Goal: Transaction & Acquisition: Obtain resource

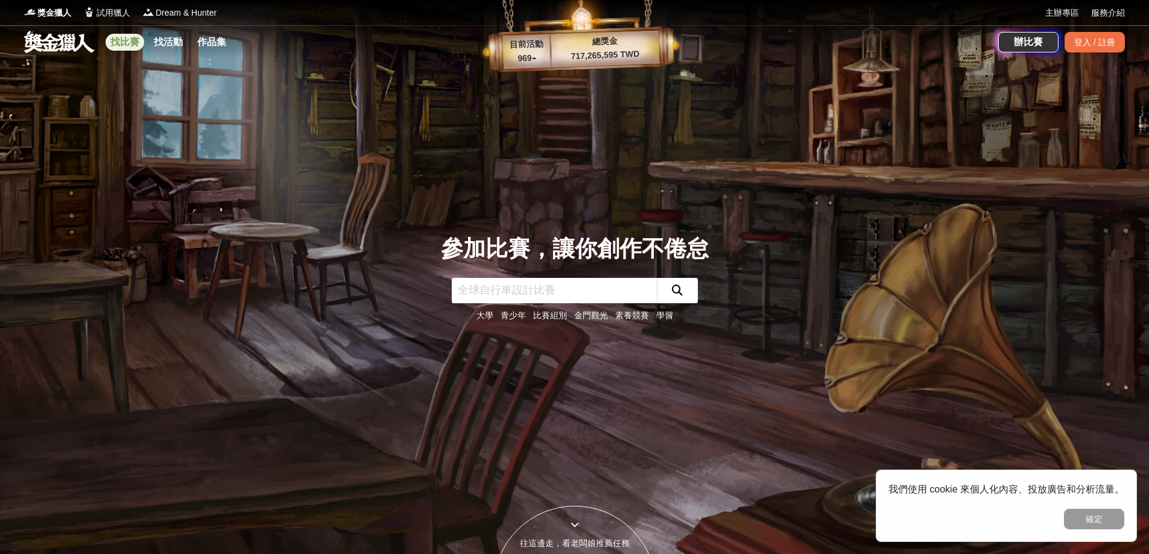
click at [127, 43] on link "找比賽" at bounding box center [125, 42] width 39 height 17
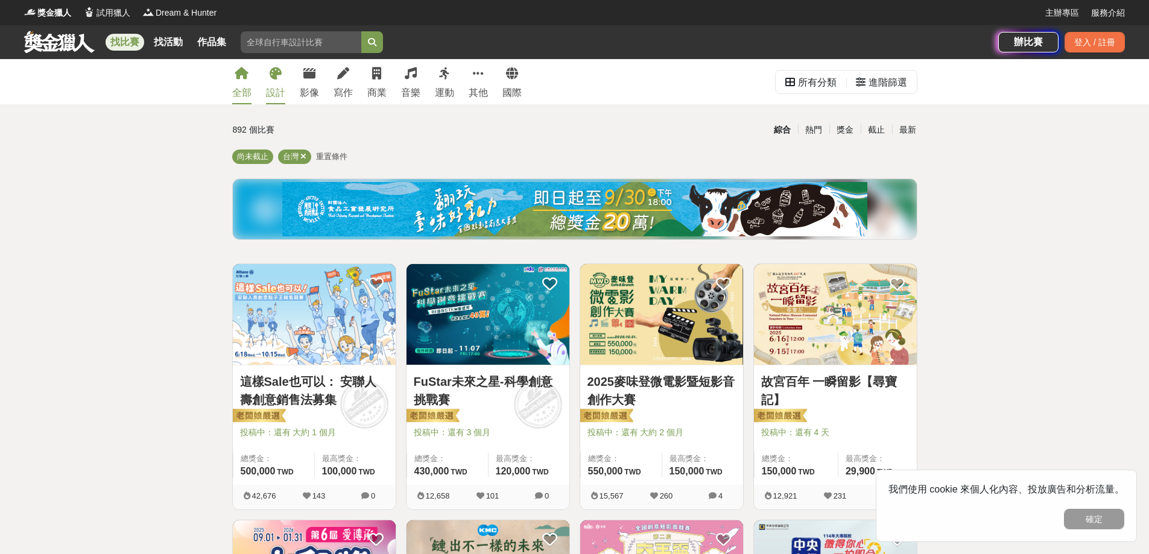
click at [271, 89] on div "設計" at bounding box center [275, 93] width 19 height 14
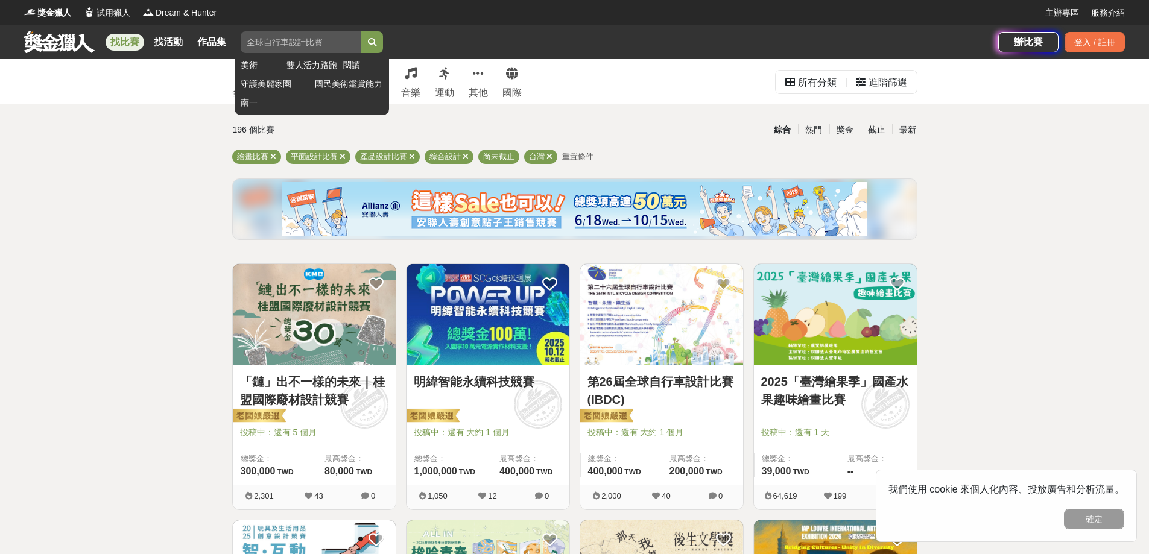
click at [336, 42] on input "search" at bounding box center [301, 42] width 121 height 22
type input "室內設計"
click at [361, 31] on button "submit" at bounding box center [372, 42] width 22 height 22
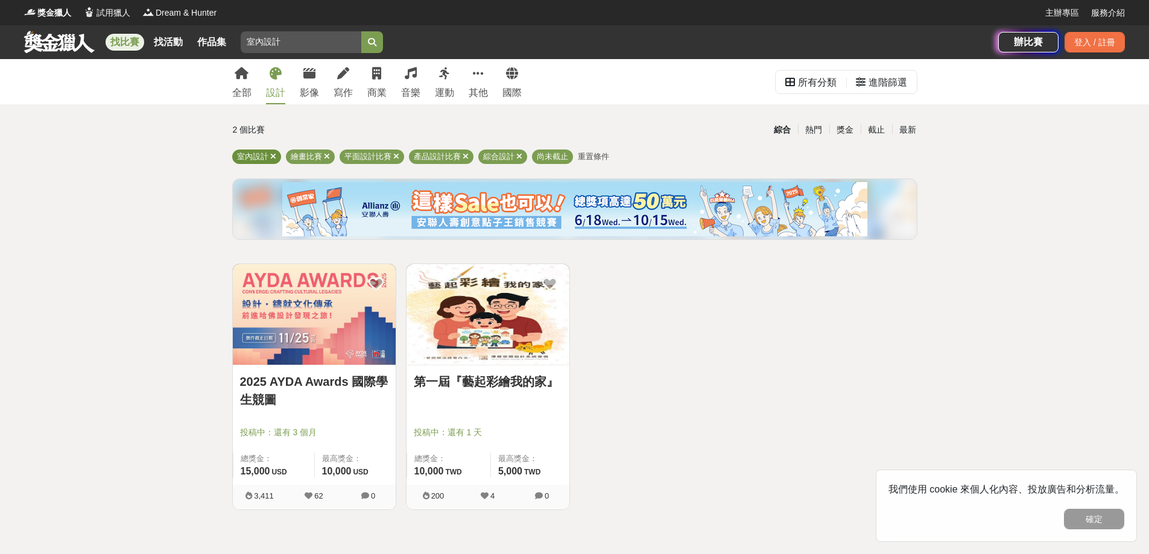
click at [244, 156] on span "室內設計" at bounding box center [252, 156] width 31 height 9
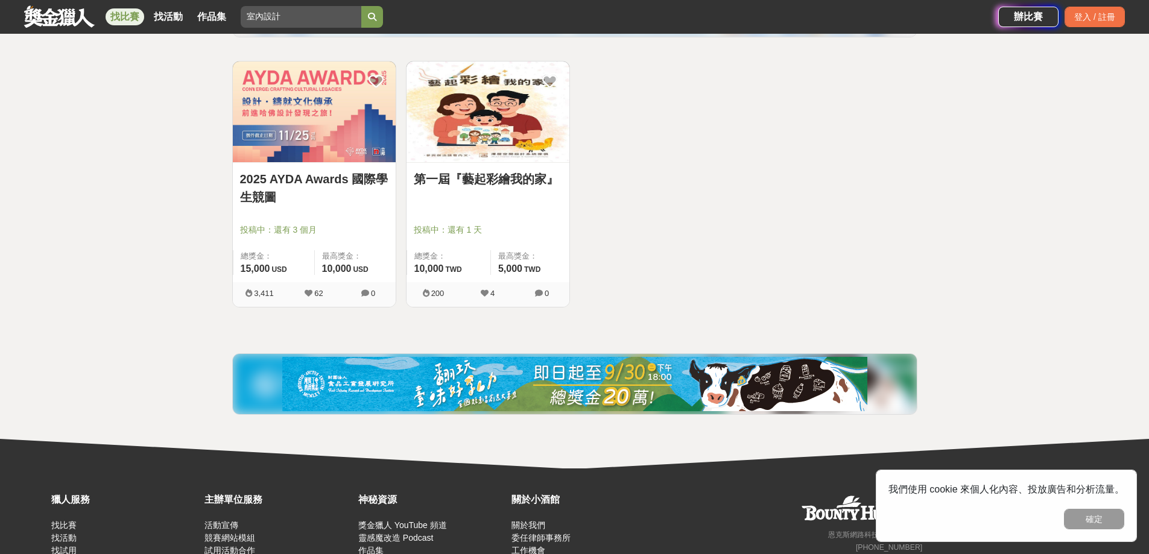
scroll to position [181, 0]
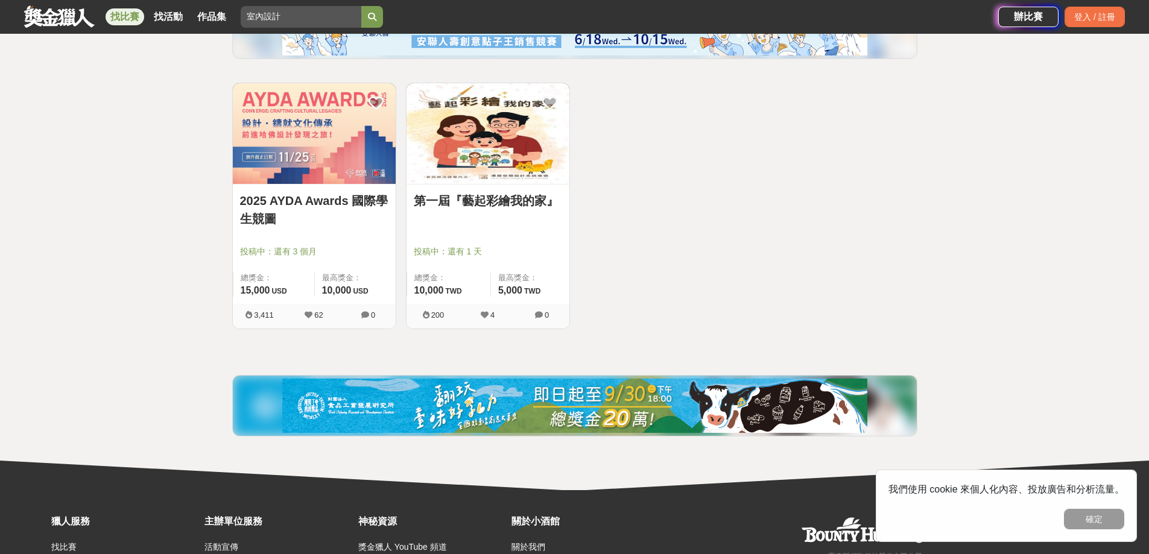
click at [335, 200] on link "2025 AYDA Awards 國際學生競圖" at bounding box center [314, 210] width 148 height 36
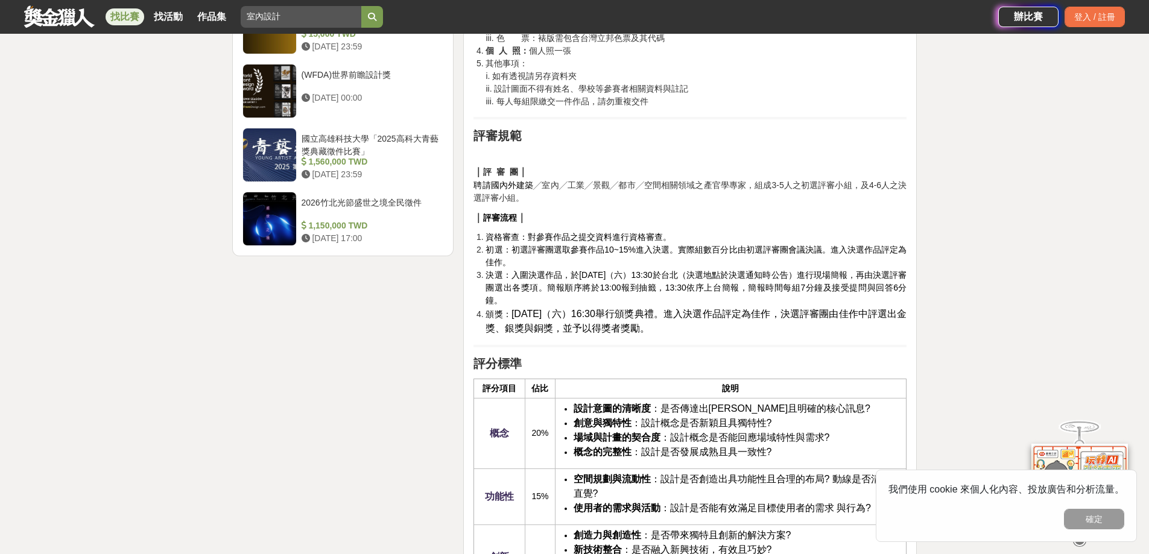
scroll to position [1387, 0]
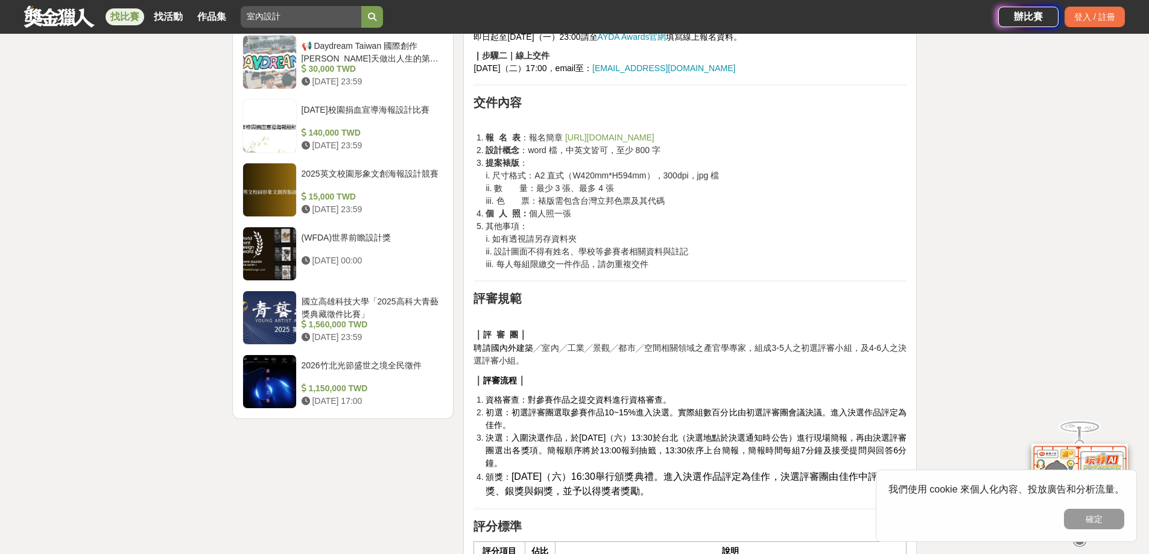
drag, startPoint x: 545, startPoint y: 170, endPoint x: 689, endPoint y: 269, distance: 175.3
click at [686, 267] on ol "報 名 表 ：報名簡章 [URL][DOMAIN_NAME] 設計概念 ：word 檔，中英文皆可，至少 800 字 提案裱版 ： i. 尺寸格式：A2 直式…" at bounding box center [689, 200] width 433 height 139
click at [707, 279] on div "前言 歷經 17 個年頭，國際學生競圖 AYDA Awards 不僅僅是一場比賽，更是青年設計師們成長的加速器、是思想碰撞與人才培養的途徑；如今，不僅有20座…" at bounding box center [689, 429] width 433 height 2800
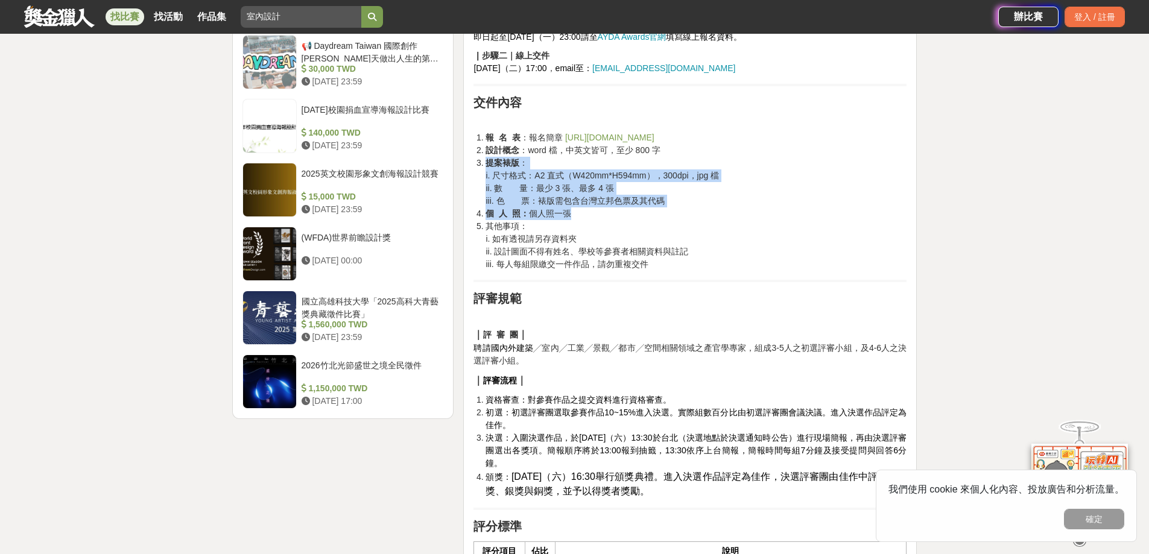
drag, startPoint x: 563, startPoint y: 154, endPoint x: 705, endPoint y: 216, distance: 155.0
click at [705, 216] on ol "報 名 表 ：報名簡章 [URL][DOMAIN_NAME] 設計概念 ：word 檔，中英文皆可，至少 800 字 提案裱版 ： i. 尺寸格式：A2 直式…" at bounding box center [689, 200] width 433 height 139
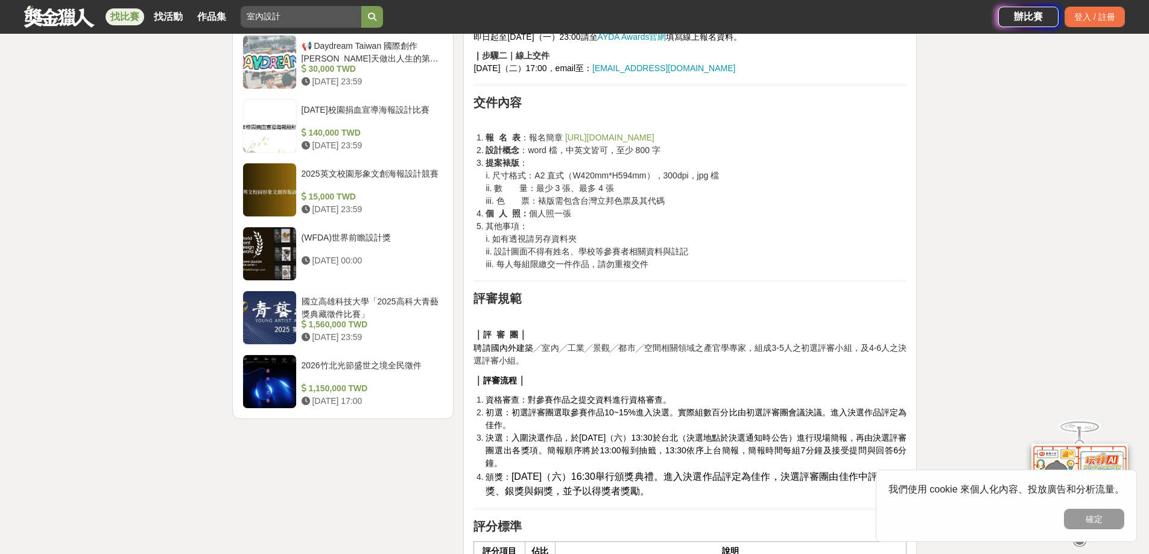
click at [718, 234] on li "其他事項： i. 如有透視請另存資料夾 ii. 設計圖面不得有姓名、學校等參賽者相關資料與註記 iii. 每人每組限繳交一件作品，請勿重複交件" at bounding box center [695, 245] width 421 height 51
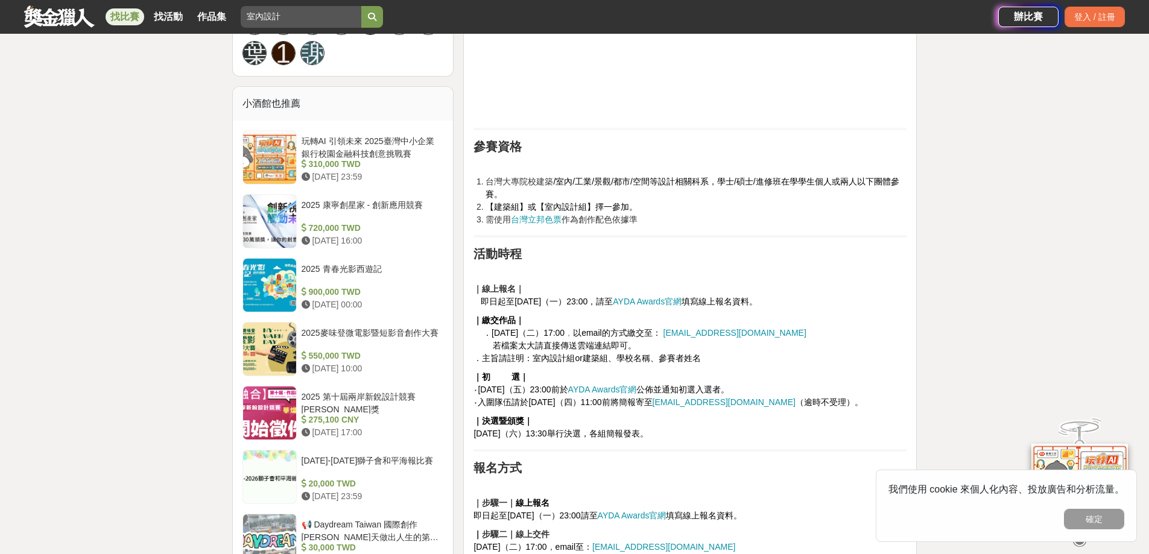
scroll to position [905, 0]
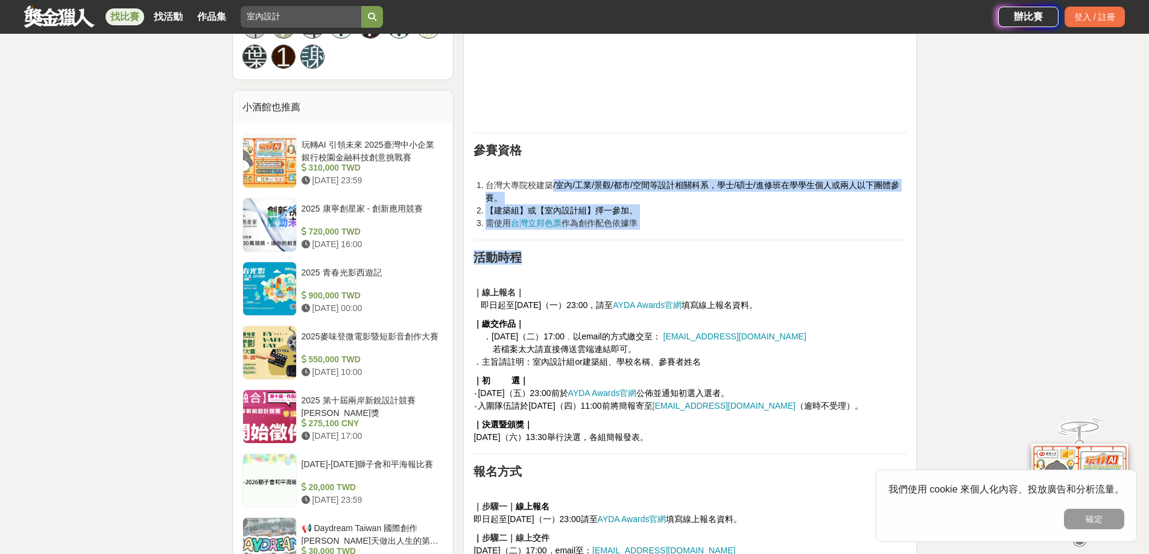
drag, startPoint x: 550, startPoint y: 182, endPoint x: 708, endPoint y: 242, distance: 168.9
click at [712, 239] on hr at bounding box center [689, 240] width 433 height 2
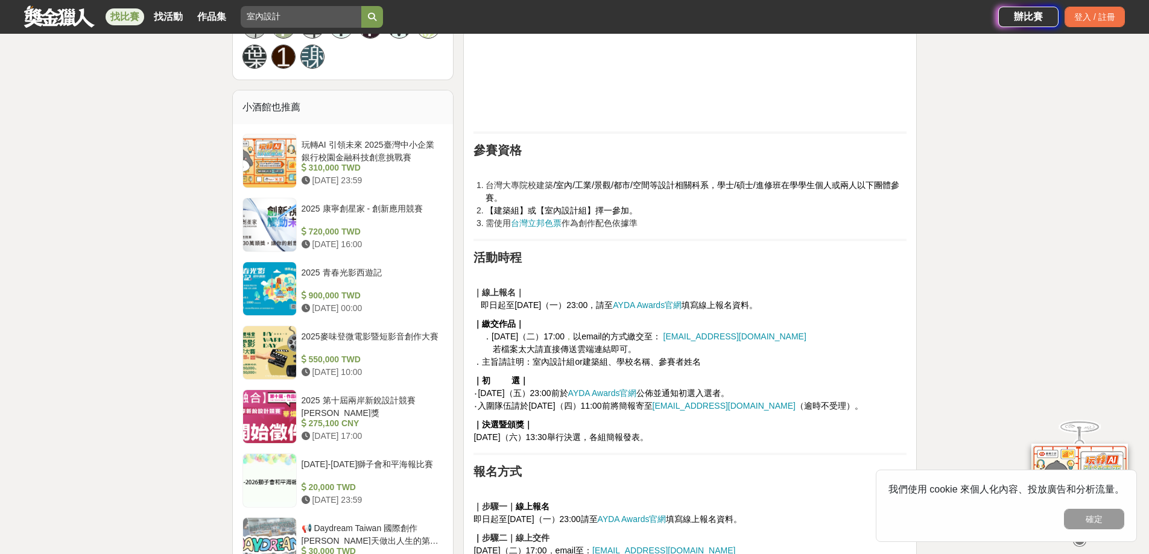
drag, startPoint x: 617, startPoint y: 226, endPoint x: 620, endPoint y: 236, distance: 10.7
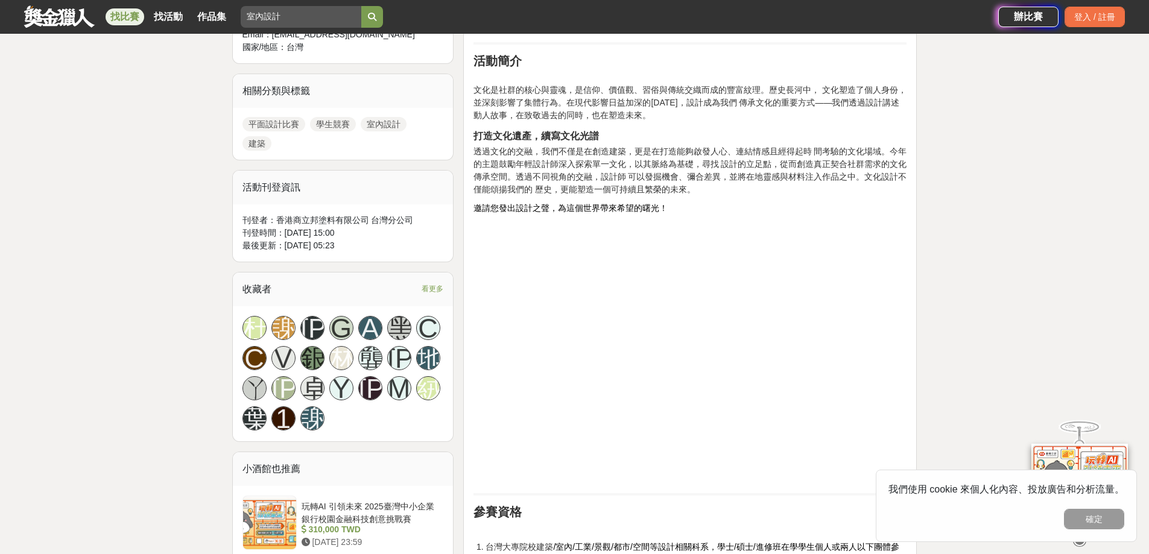
scroll to position [422, 0]
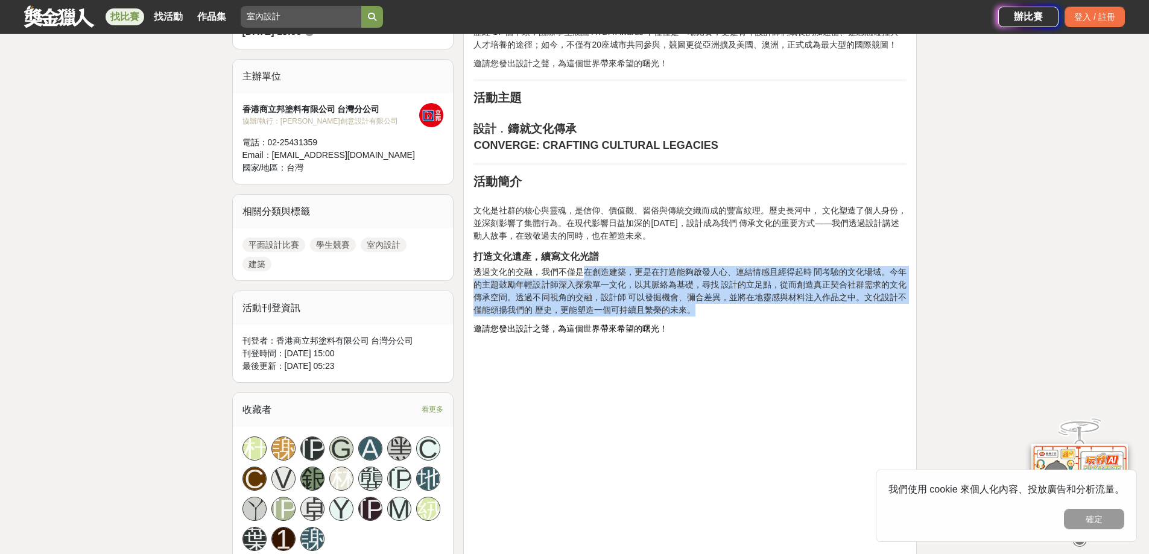
drag, startPoint x: 584, startPoint y: 267, endPoint x: 838, endPoint y: 333, distance: 262.4
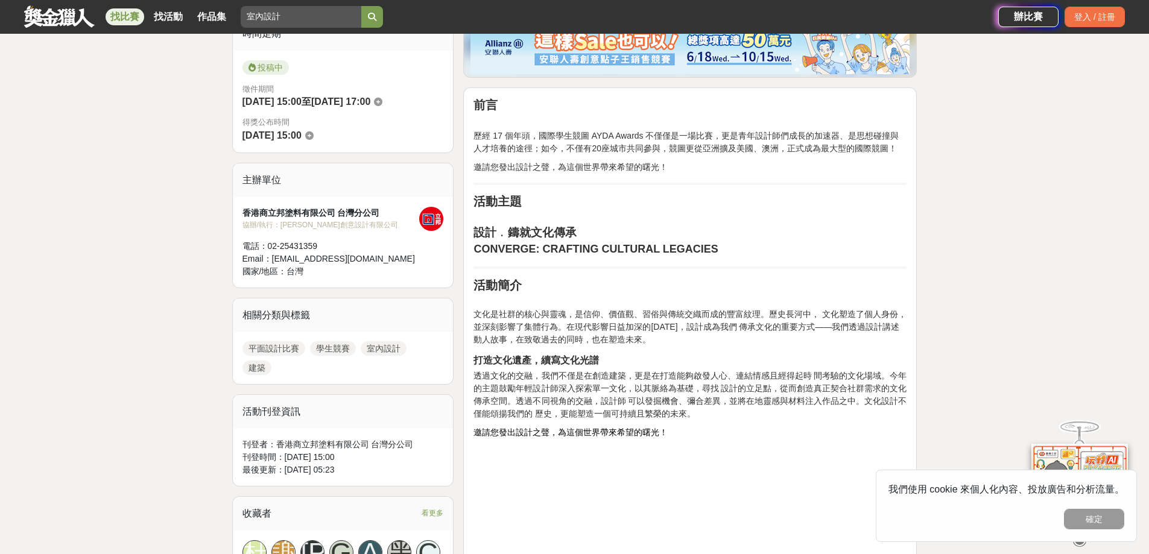
scroll to position [302, 0]
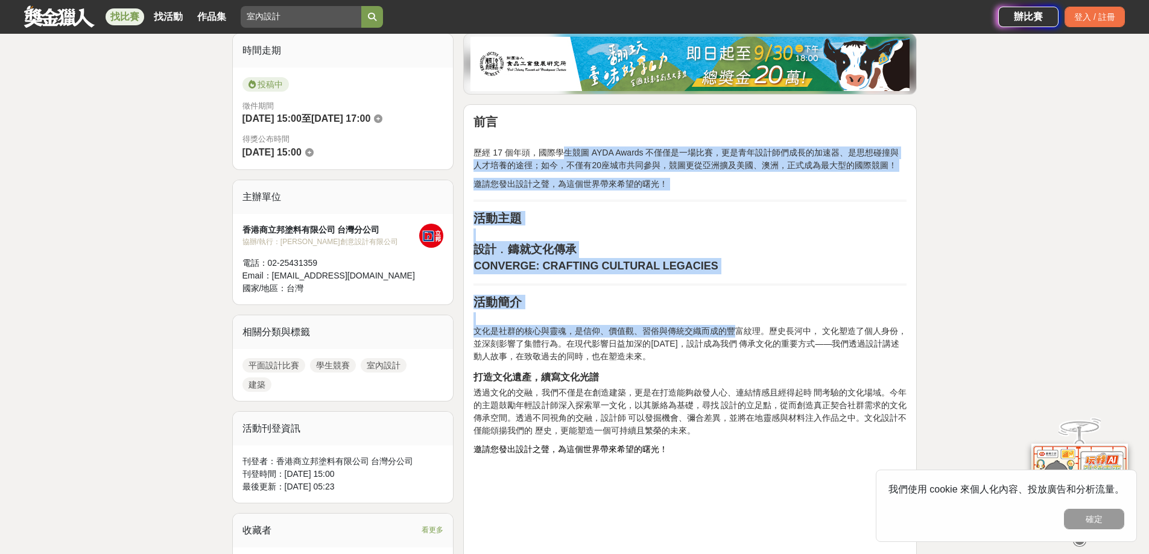
drag, startPoint x: 658, startPoint y: 154, endPoint x: 778, endPoint y: 338, distance: 219.9
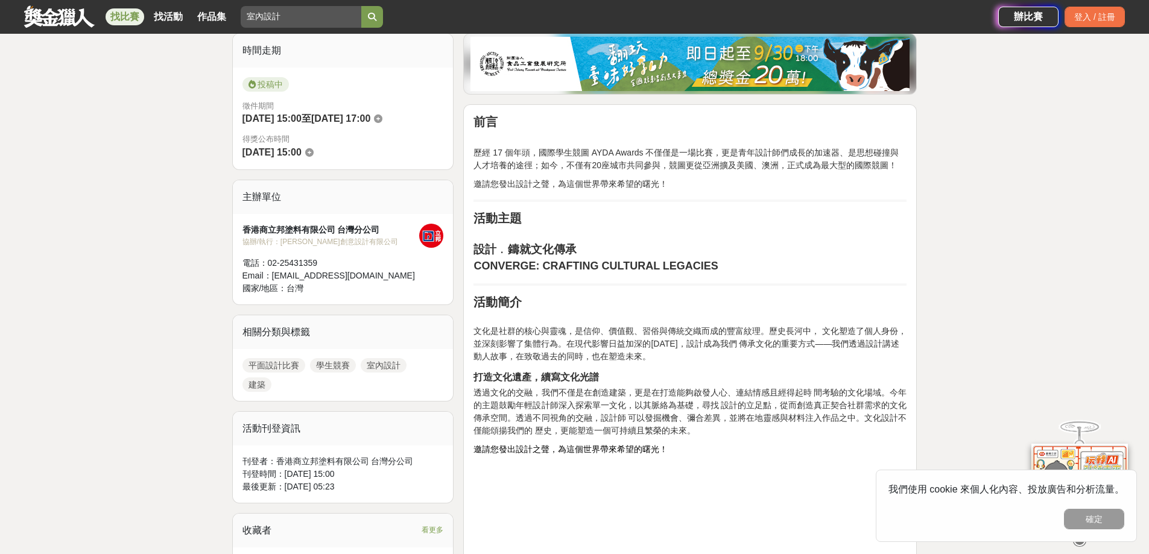
click at [778, 338] on span "文化是社群的核心與靈魂，是信仰、價值觀、習俗與傳統交織而成的豐富紋理。歷史長河中， 文化塑造了個人身份，並深刻影響了集體行為。在現代影響日益加深的[DATE]…" at bounding box center [689, 343] width 433 height 35
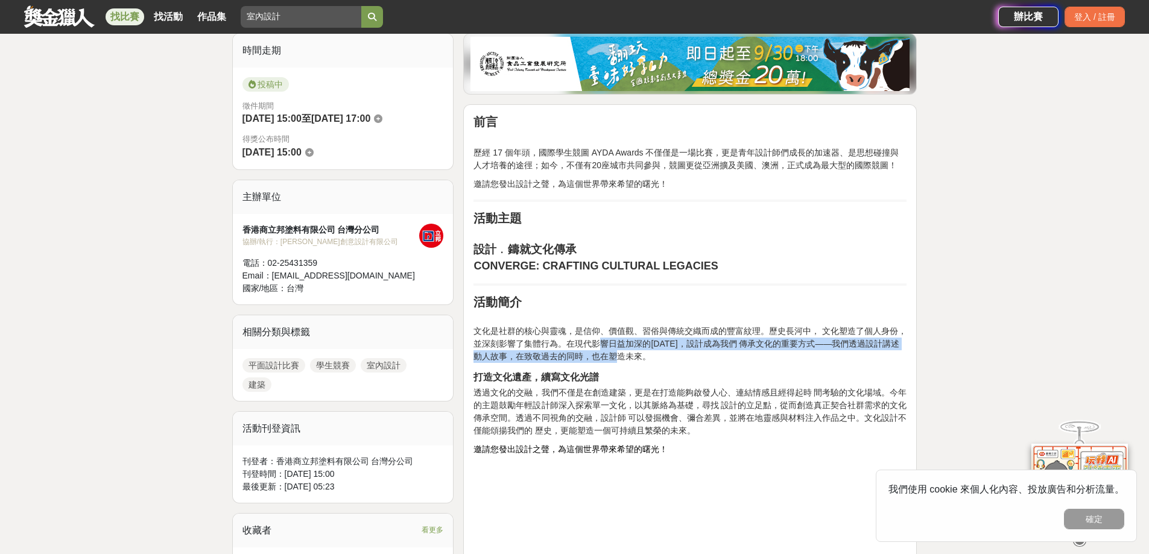
drag, startPoint x: 598, startPoint y: 346, endPoint x: 759, endPoint y: 366, distance: 162.3
click at [752, 362] on p "文化是社群的核心與靈魂，是信仰、價值觀、習俗與傳統交織而成的豐富紋理。歷史長河中， 文化塑造了個人身份，並深刻影響了集體行為。在現代影響日益加深的[DATE]…" at bounding box center [689, 337] width 433 height 51
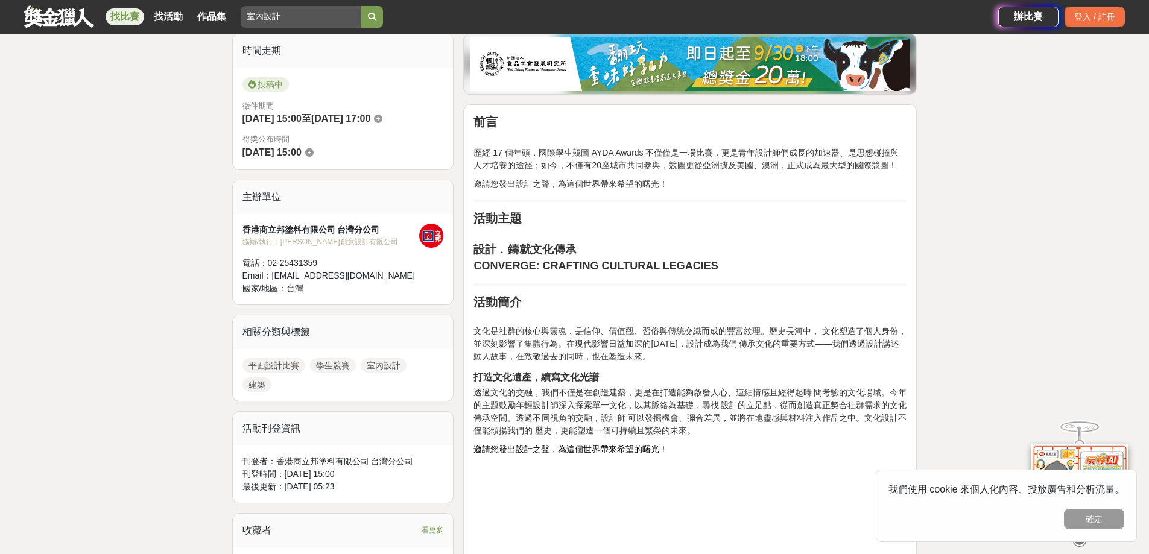
click at [766, 371] on h2 "打造文化遺產，續寫文化光譜" at bounding box center [689, 376] width 433 height 14
click at [1078, 513] on button "確定" at bounding box center [1094, 519] width 60 height 21
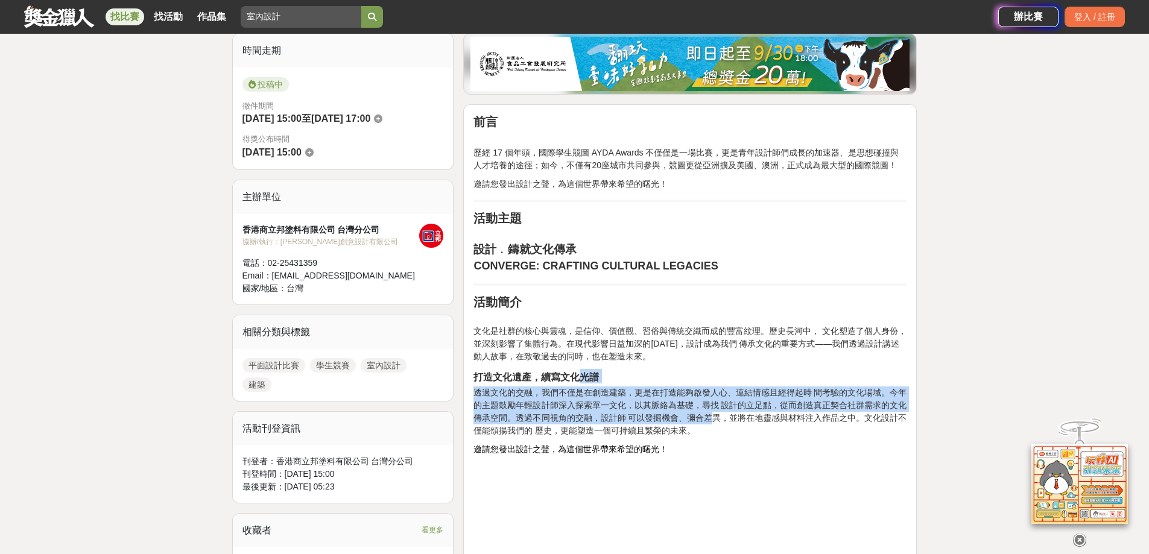
drag, startPoint x: 586, startPoint y: 383, endPoint x: 793, endPoint y: 432, distance: 213.2
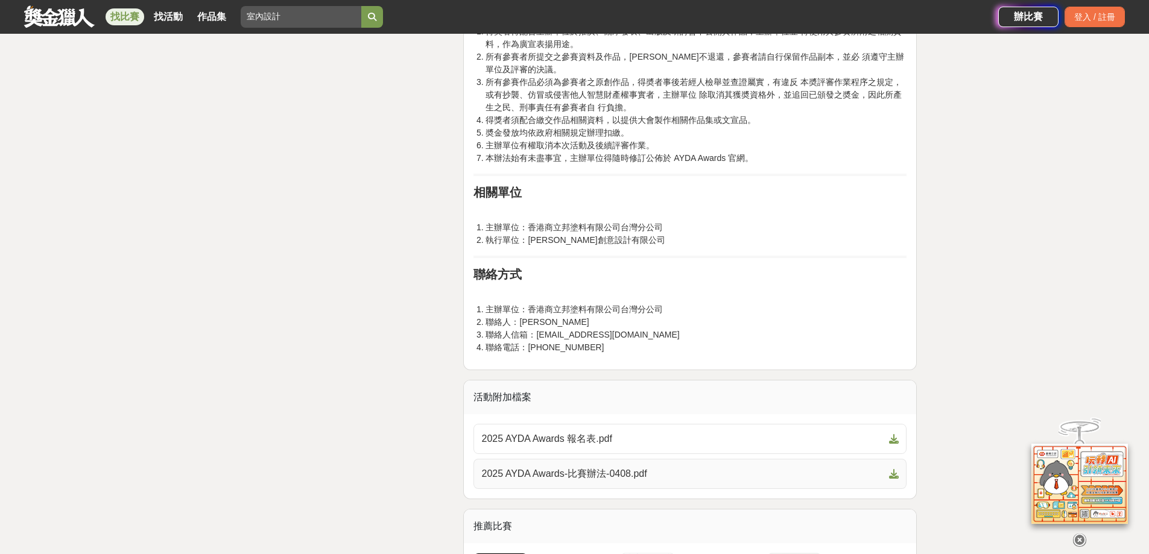
scroll to position [2834, 0]
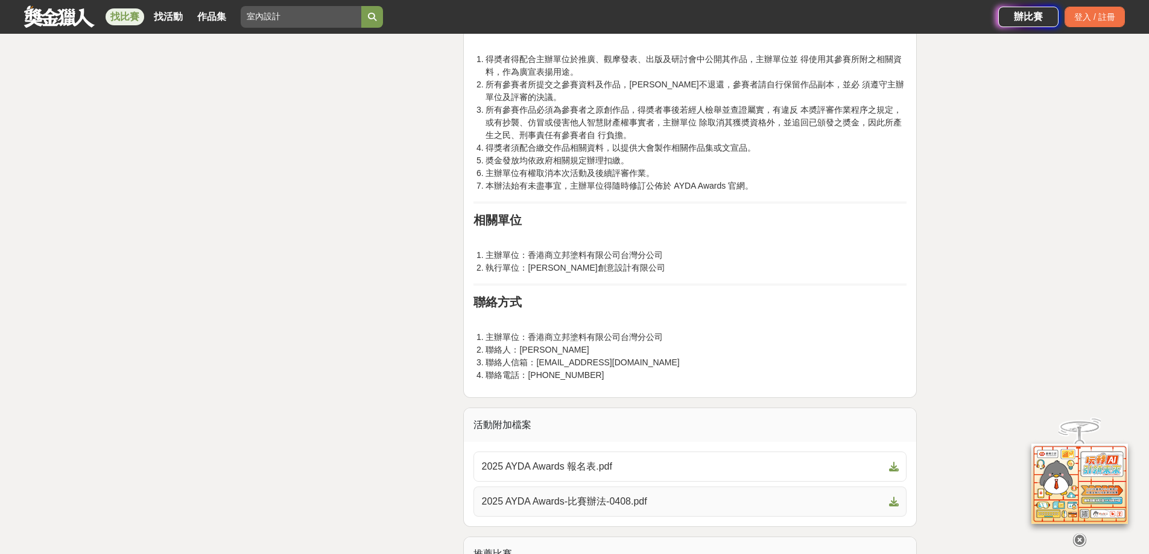
click at [662, 513] on link "2025 AYDA Awards-比賽辦法-0408.pdf" at bounding box center [689, 502] width 433 height 30
